Goal: Transaction & Acquisition: Download file/media

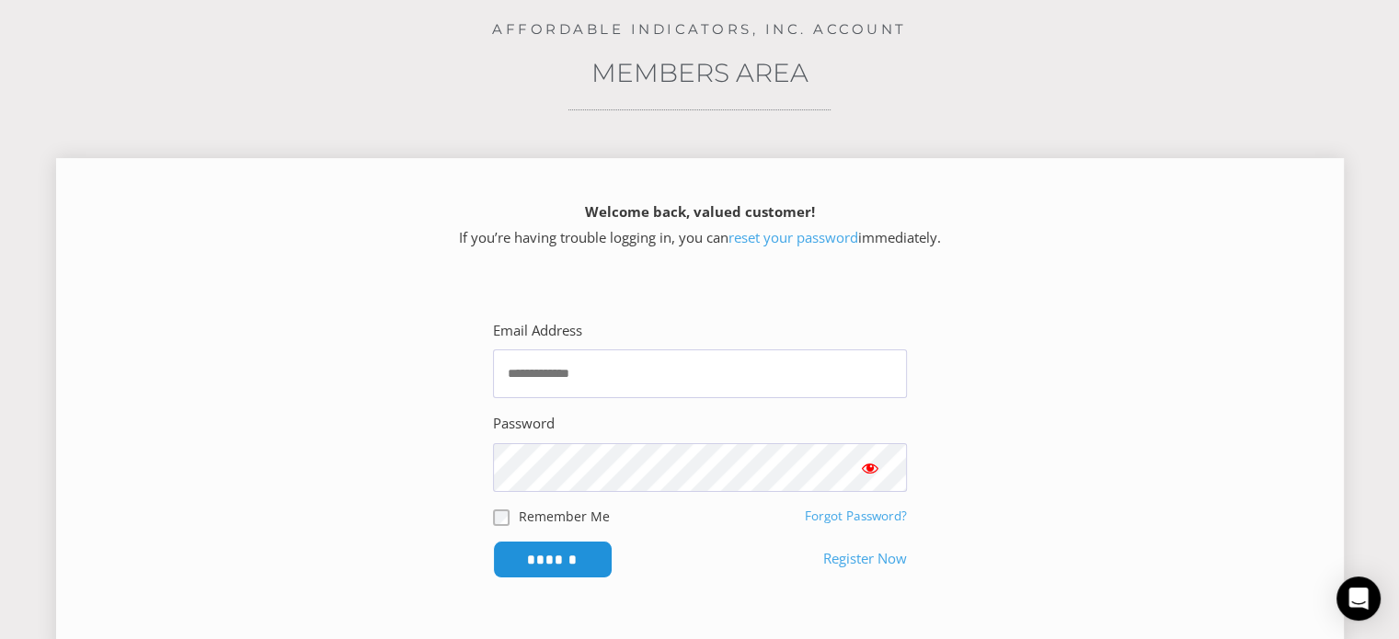
scroll to position [184, 0]
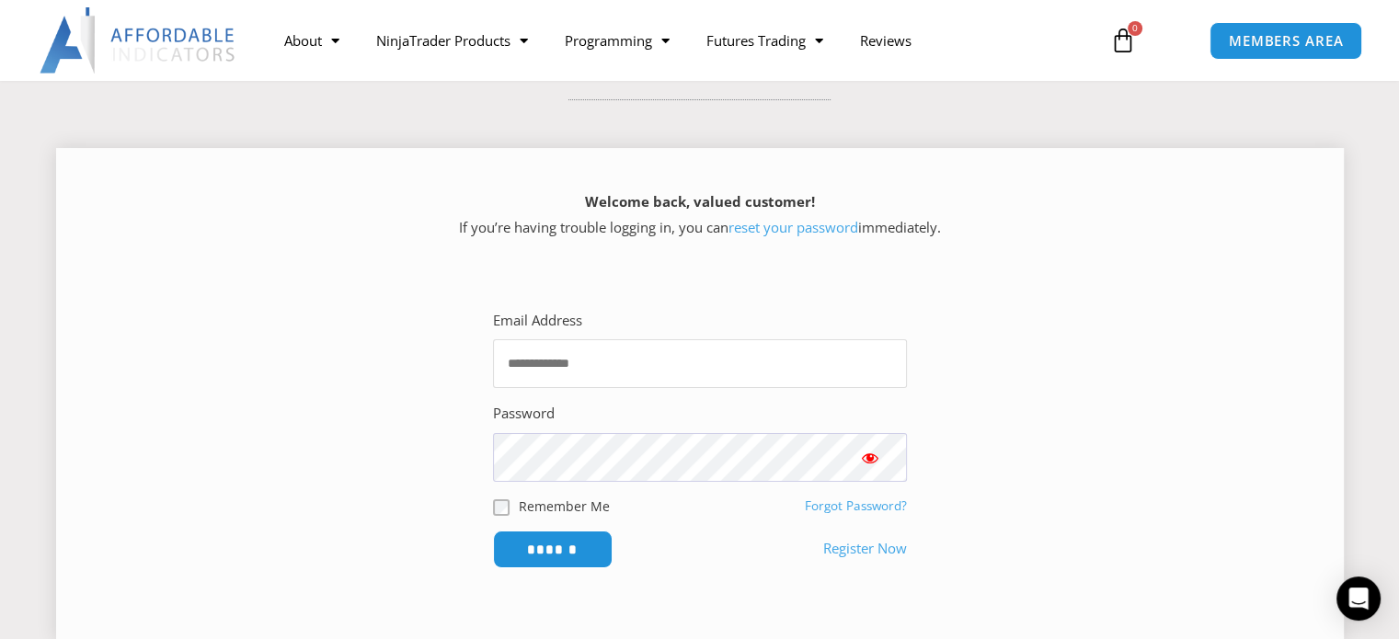
click at [656, 368] on input "Email Address" at bounding box center [700, 363] width 414 height 49
type input "**********"
click at [586, 557] on input "******" at bounding box center [552, 550] width 126 height 40
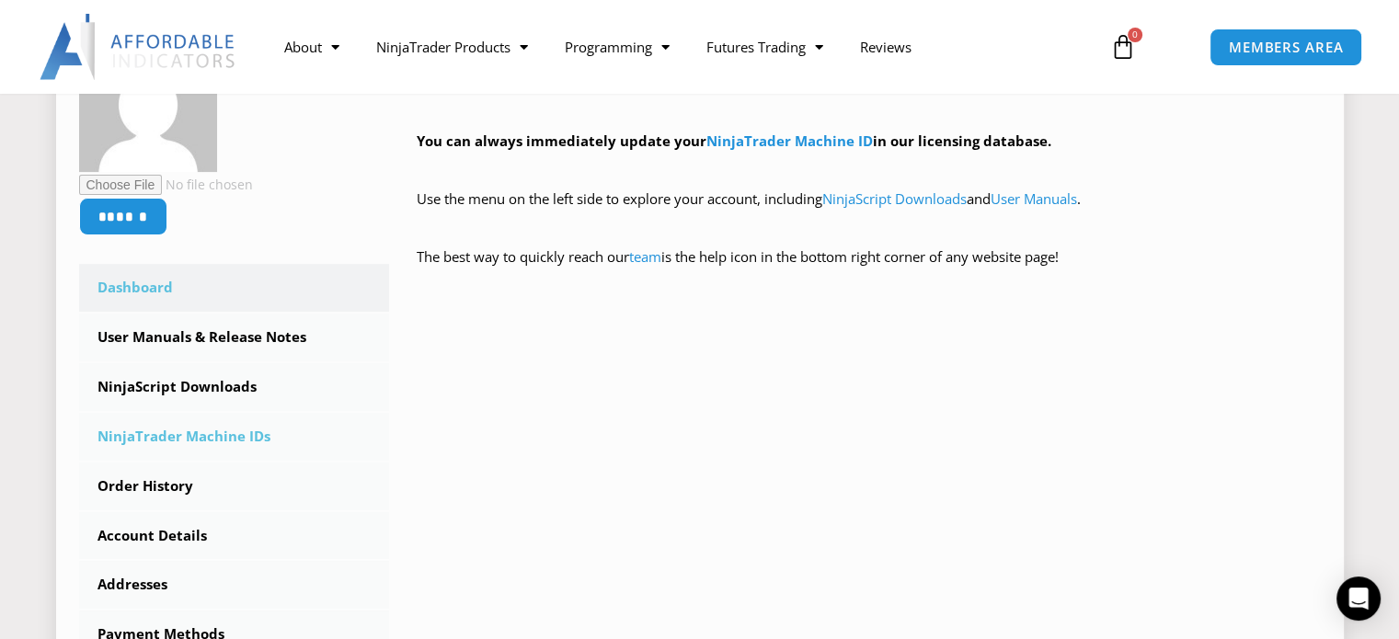
scroll to position [368, 0]
click at [199, 385] on link "NinjaScript Downloads" at bounding box center [234, 386] width 311 height 48
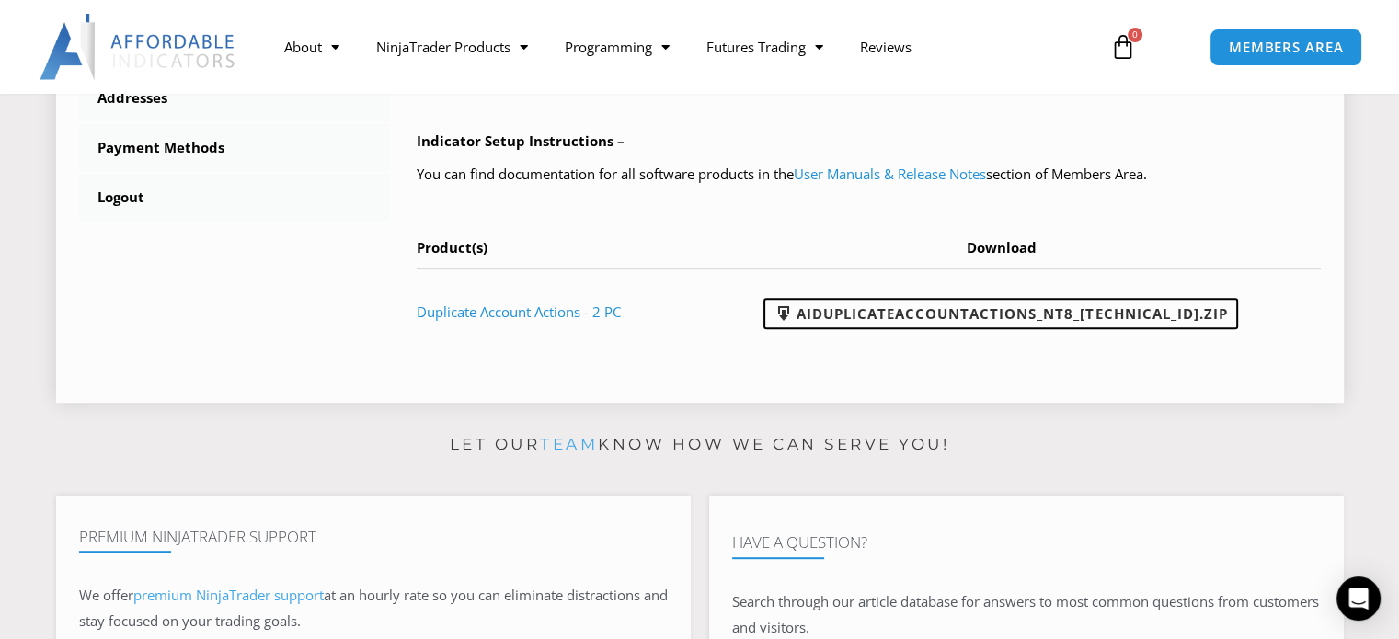
scroll to position [920, 0]
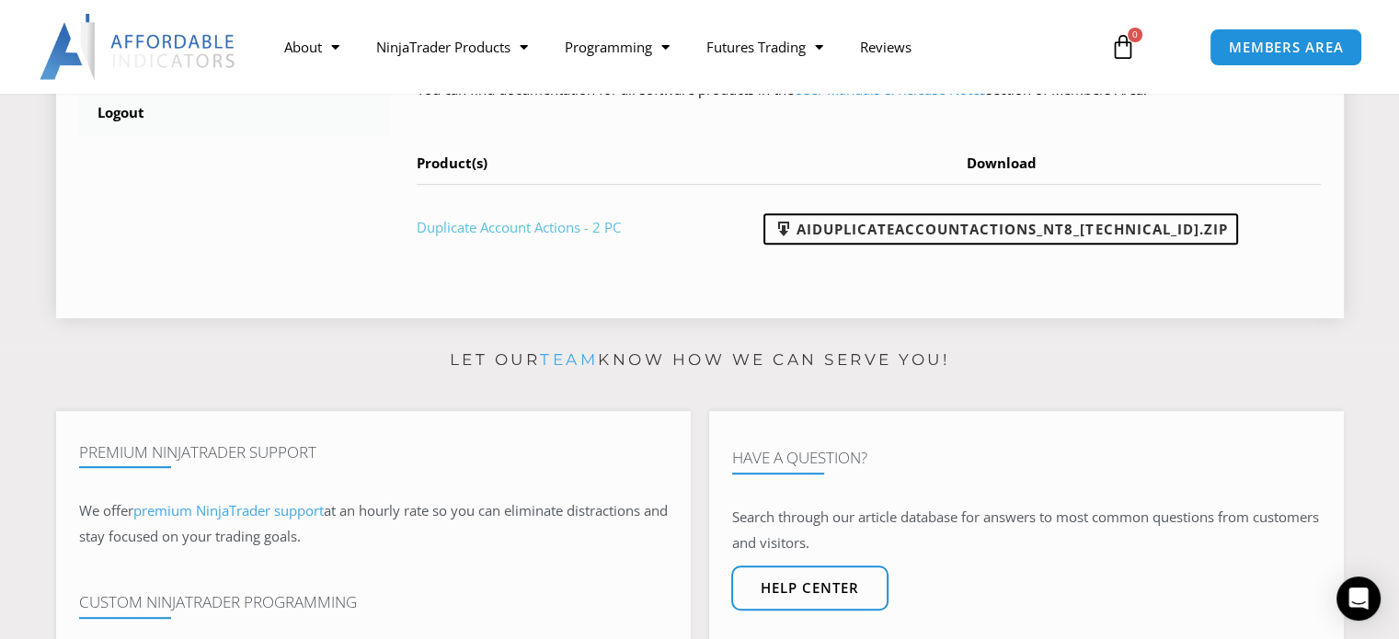
click at [570, 227] on link "Duplicate Account Actions - 2 PC" at bounding box center [519, 227] width 204 height 18
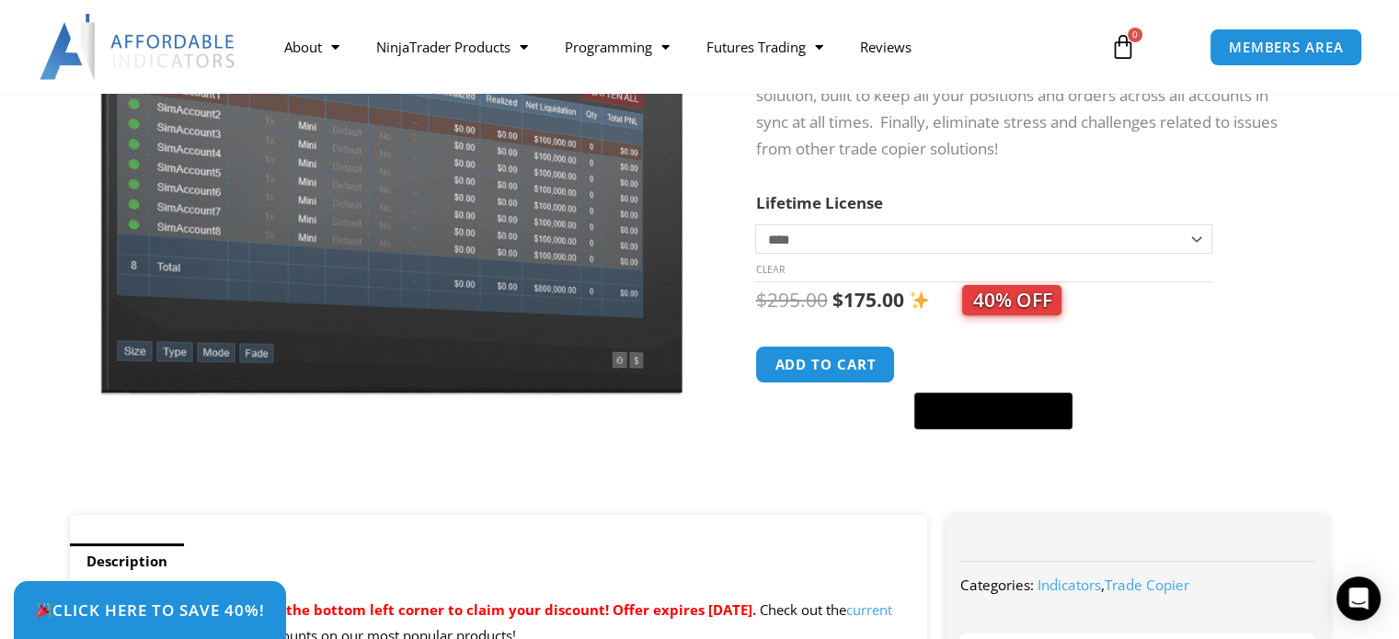
scroll to position [276, 0]
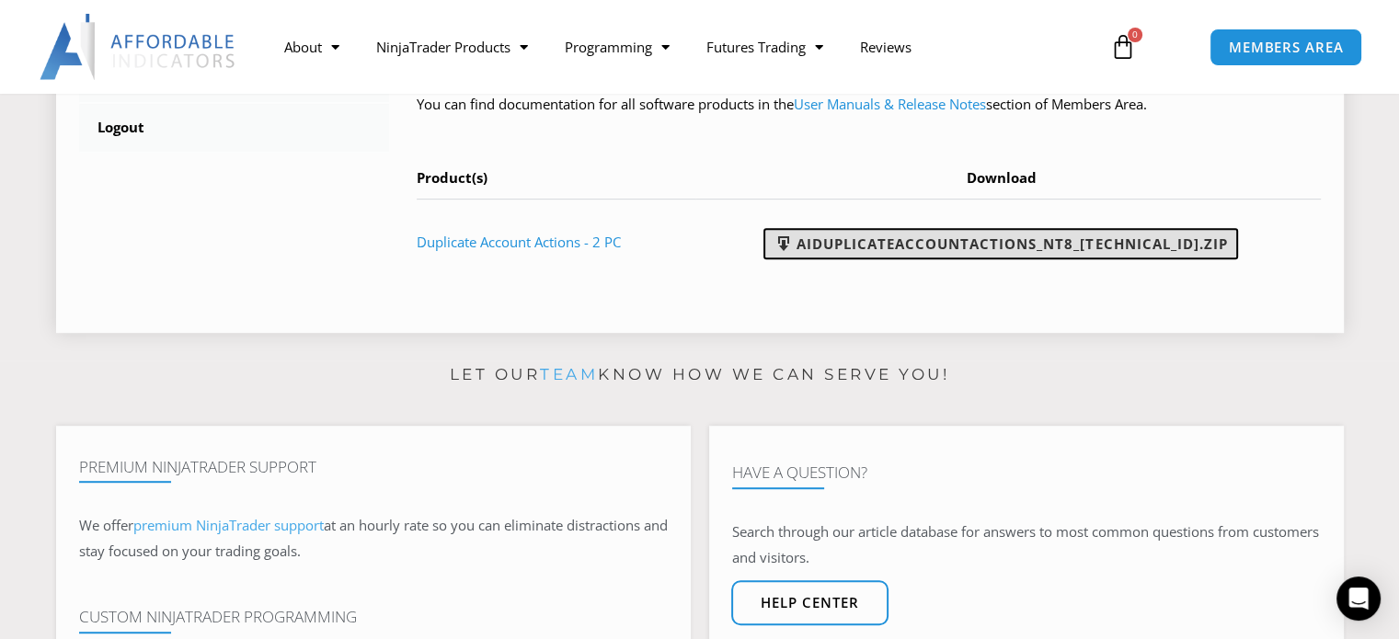
click at [1138, 245] on link "AIDuplicateAccountActions_NT8_[TECHNICAL_ID].zip" at bounding box center [1001, 243] width 475 height 31
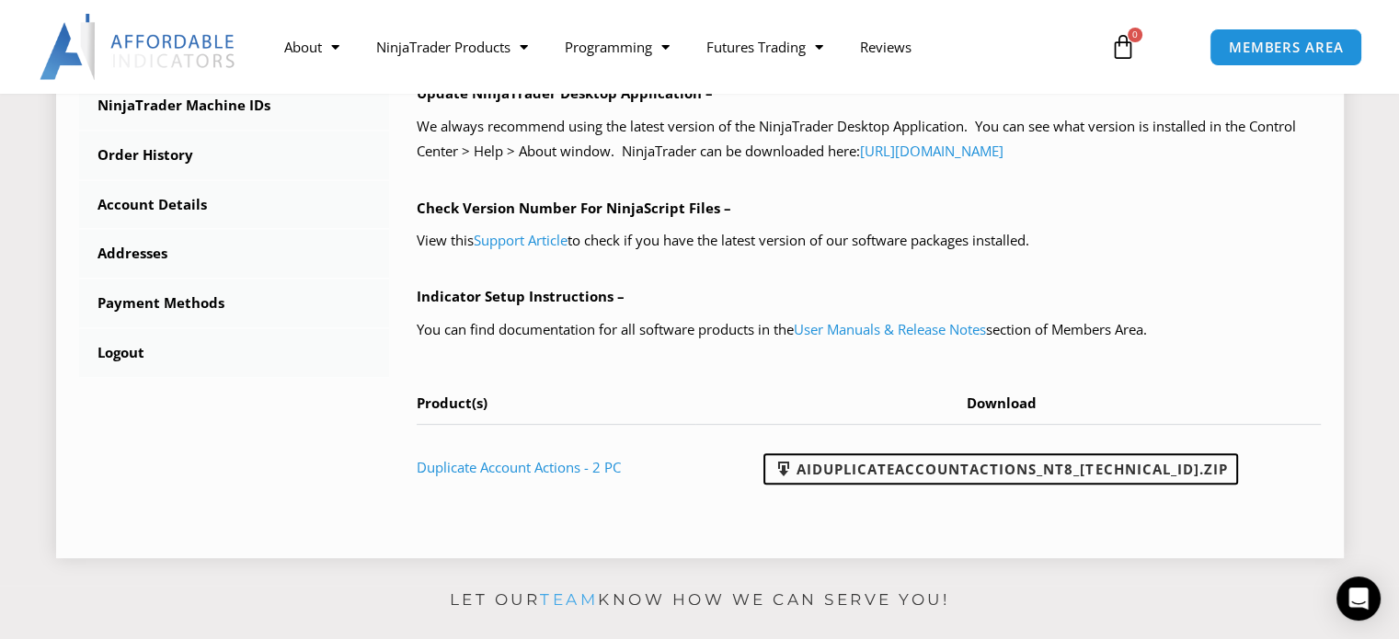
scroll to position [629, 0]
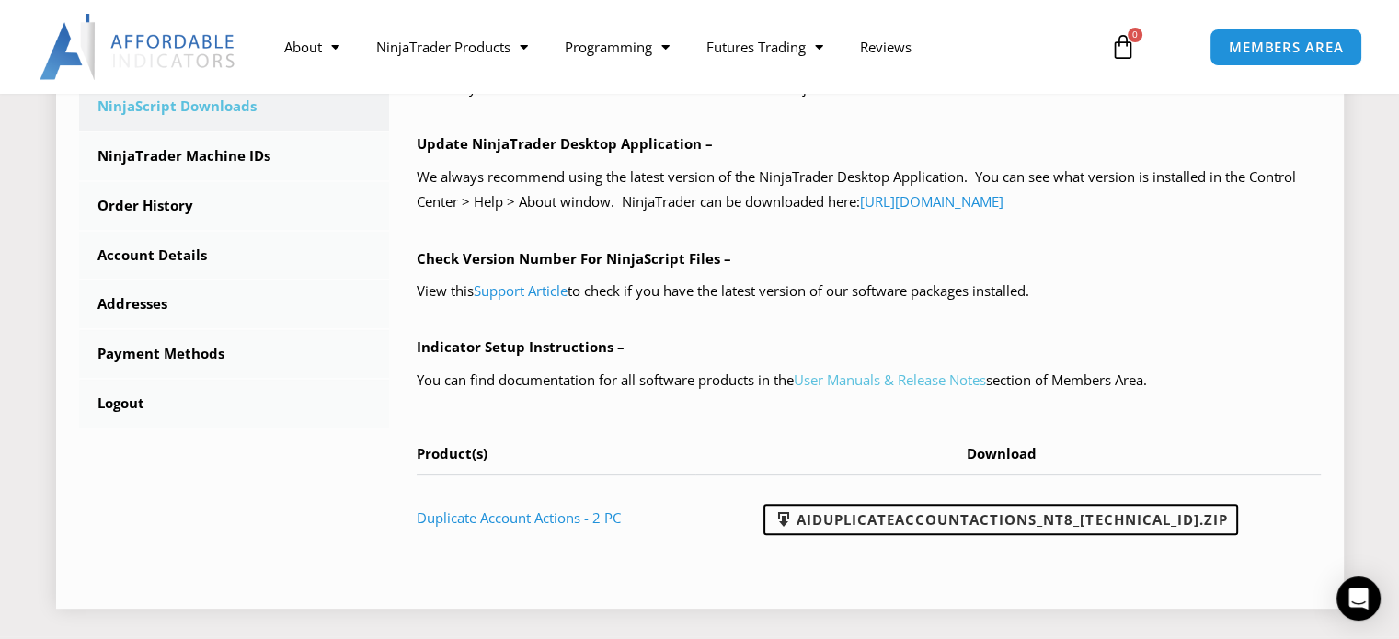
click at [861, 379] on link "User Manuals & Release Notes" at bounding box center [890, 380] width 192 height 18
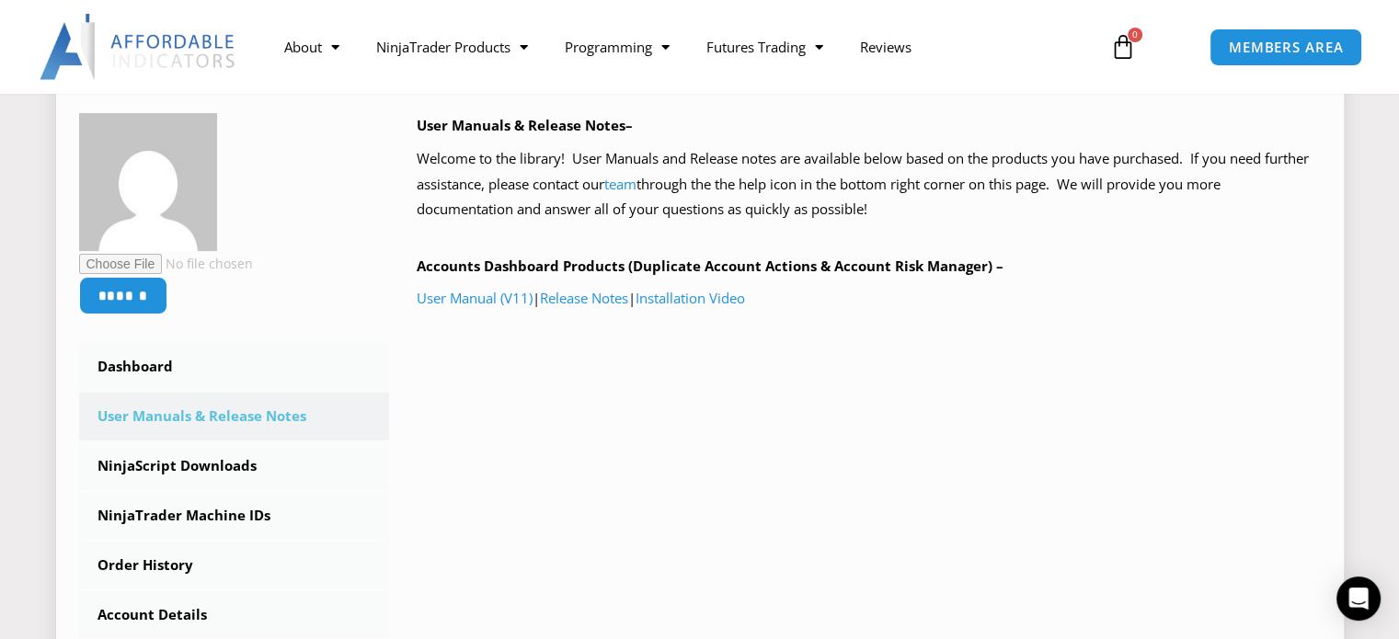
scroll to position [368, 0]
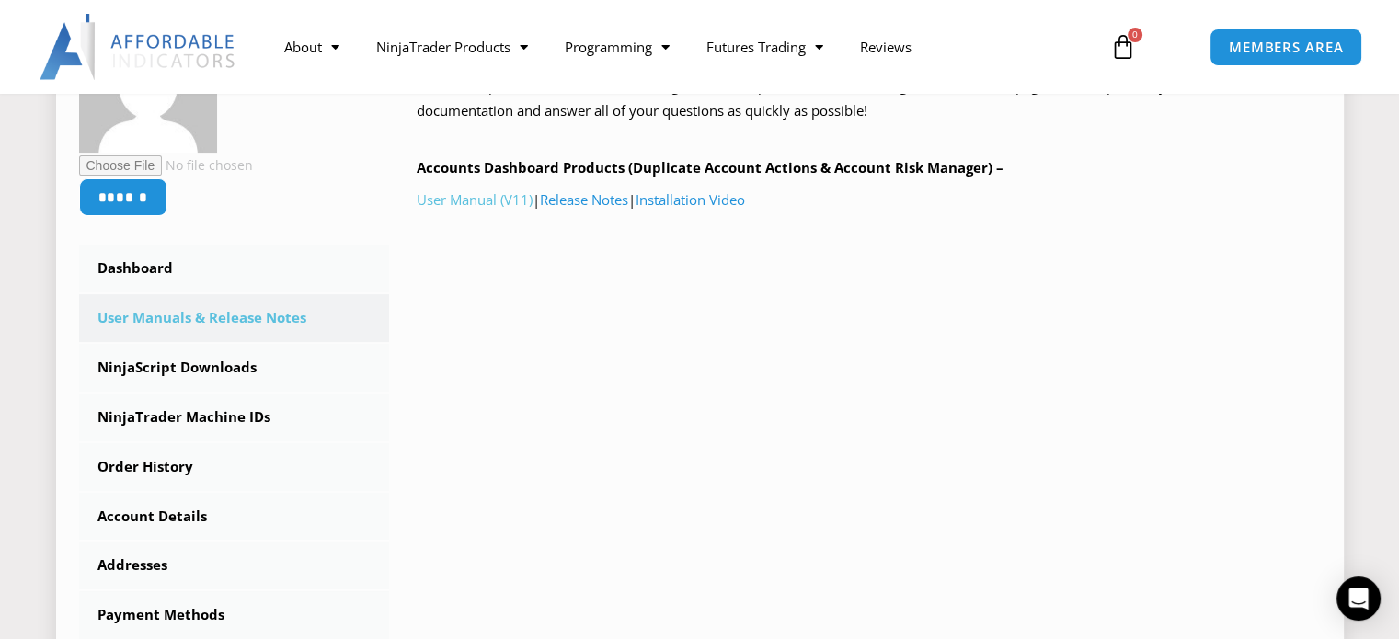
click at [495, 203] on link "User Manual (V11)" at bounding box center [475, 199] width 116 height 18
